Goal: Task Accomplishment & Management: Manage account settings

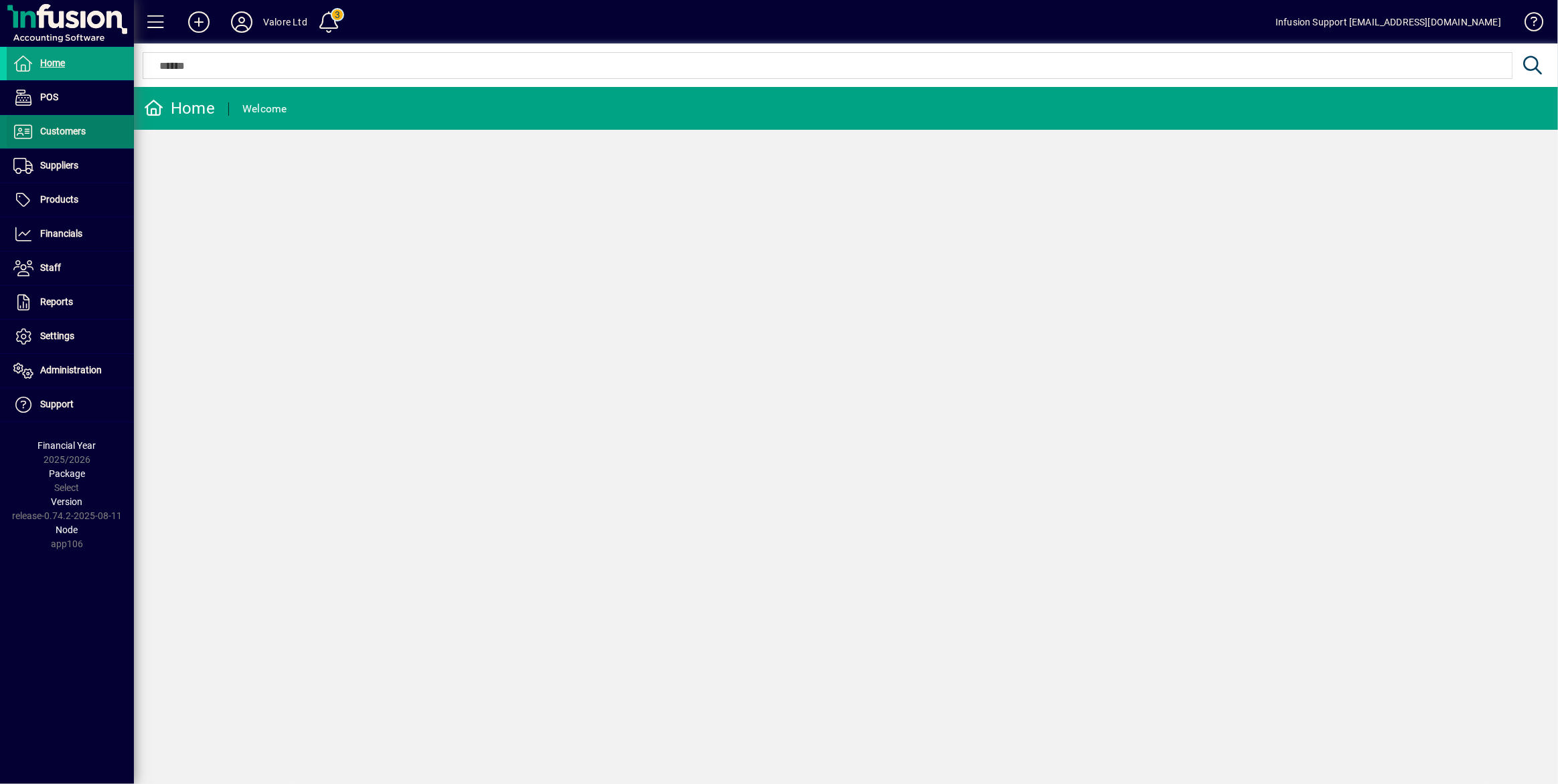
click at [80, 137] on span "Customers" at bounding box center [46, 132] width 79 height 16
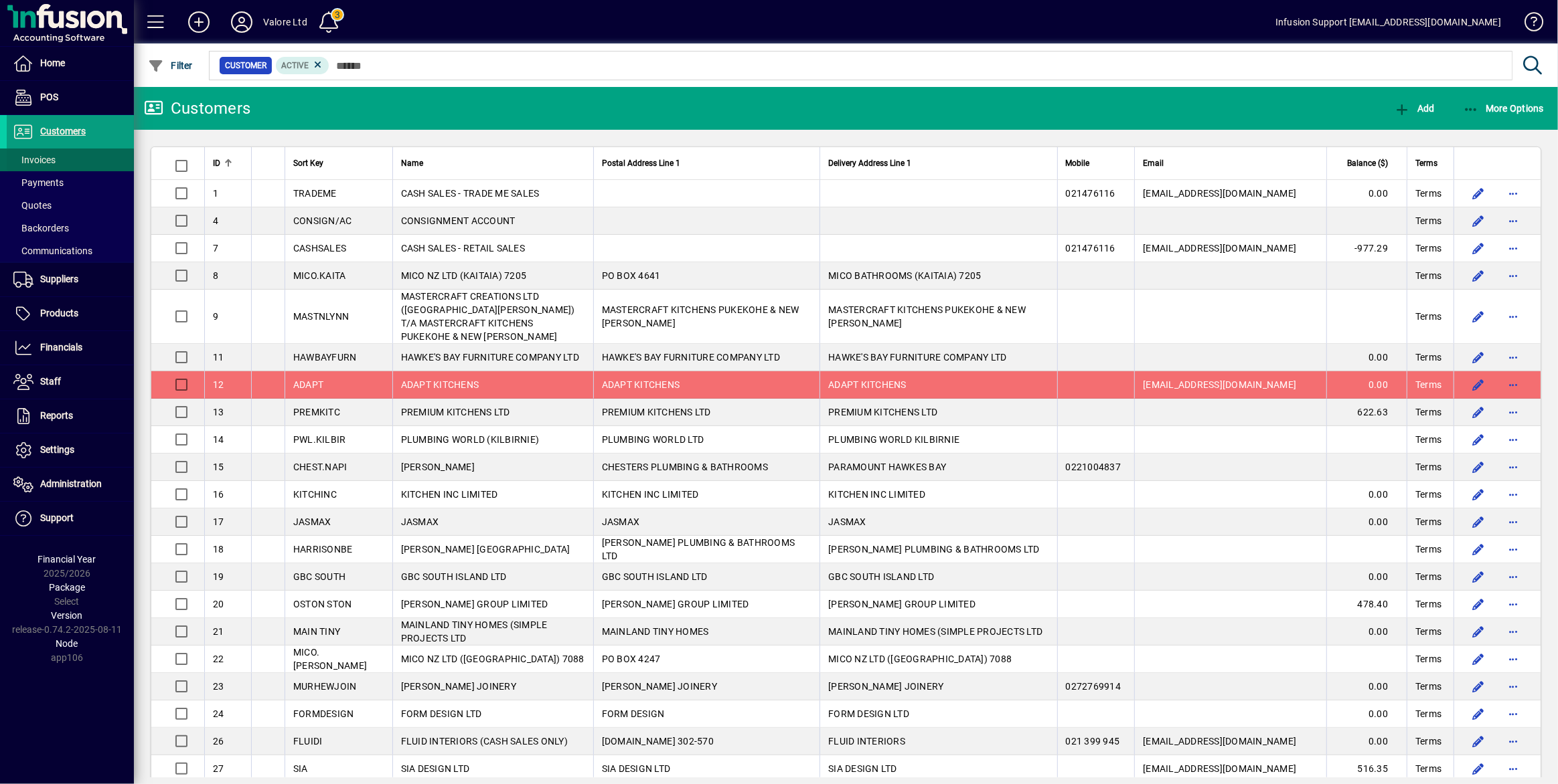
click at [53, 159] on span "Invoices" at bounding box center [34, 160] width 42 height 11
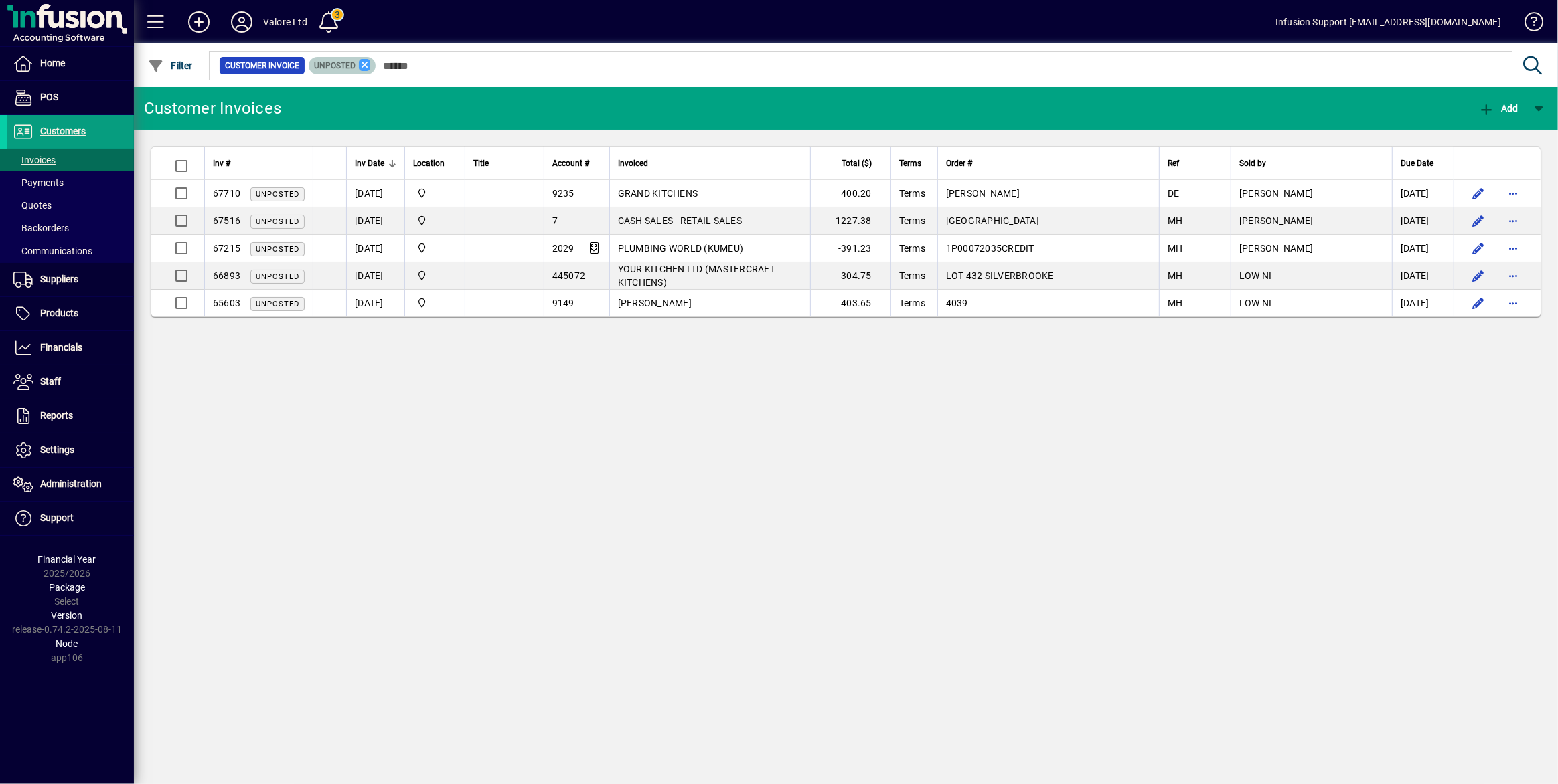
click at [366, 61] on icon at bounding box center [365, 64] width 12 height 12
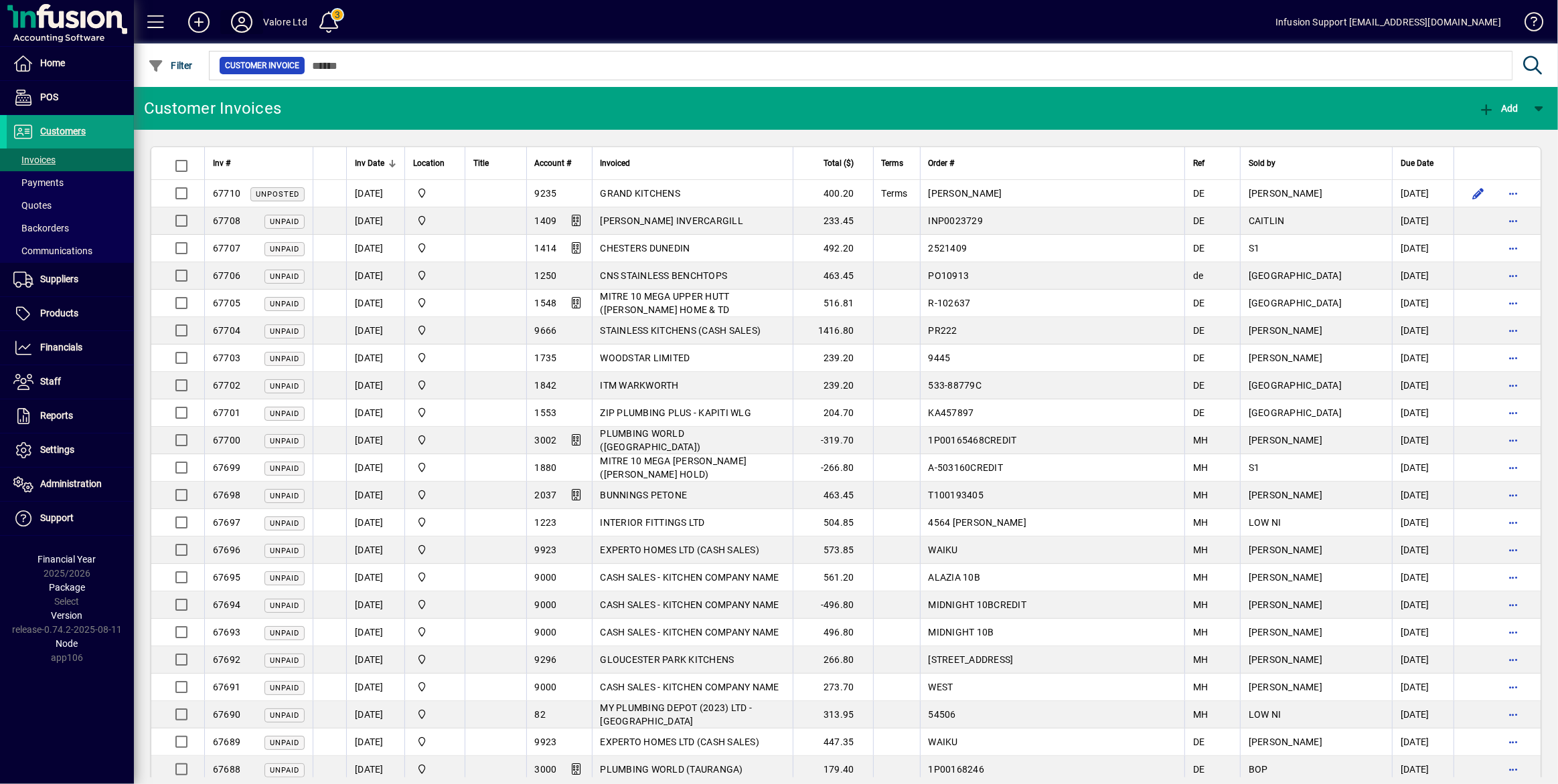
click at [244, 26] on icon at bounding box center [241, 22] width 27 height 21
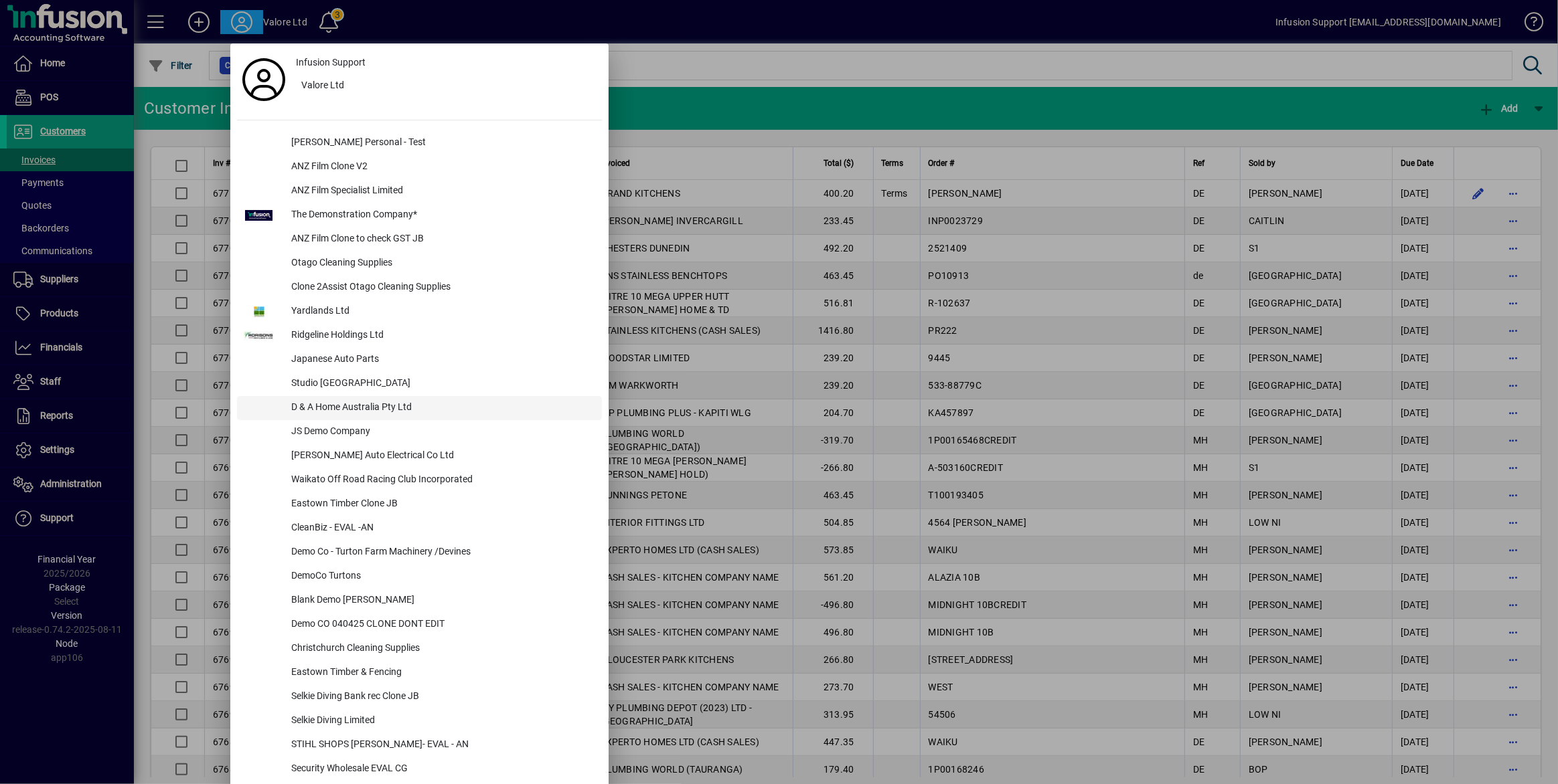
click at [380, 400] on div "D & A Home Australia Pty Ltd" at bounding box center [441, 408] width 322 height 24
